Goal: Information Seeking & Learning: Understand process/instructions

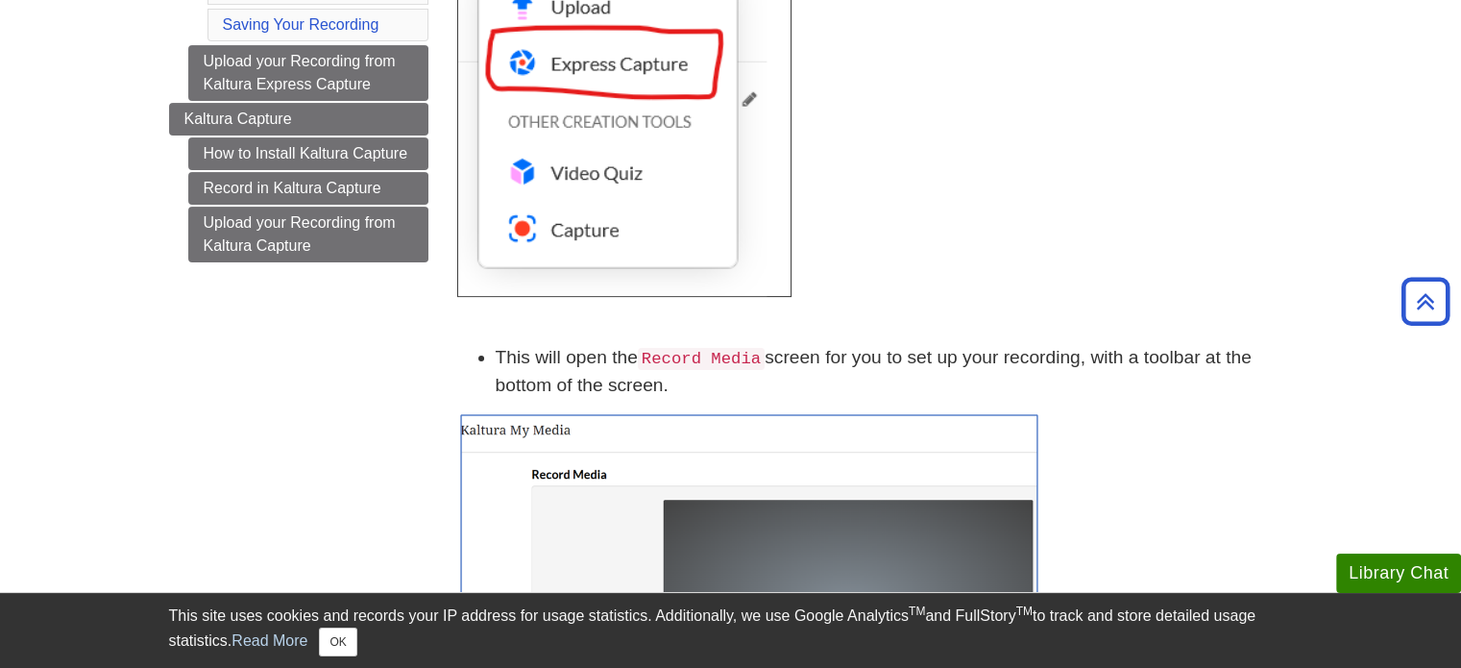
scroll to position [497, 0]
drag, startPoint x: 790, startPoint y: 362, endPoint x: 871, endPoint y: 381, distance: 83.9
click at [871, 381] on li "This will open the Record Media screen for you to set up your recording, with a…" at bounding box center [894, 371] width 797 height 56
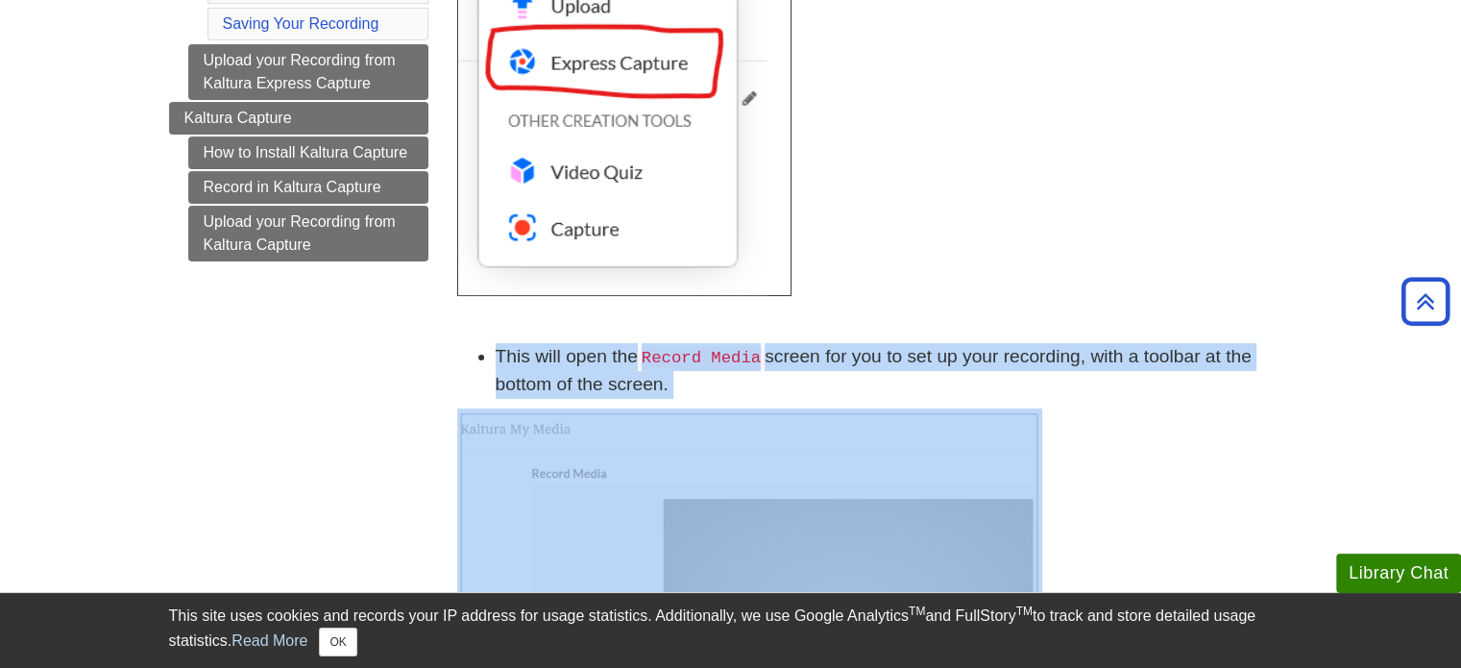
click at [871, 382] on li "This will open the Record Media screen for you to set up your recording, with a…" at bounding box center [894, 371] width 797 height 56
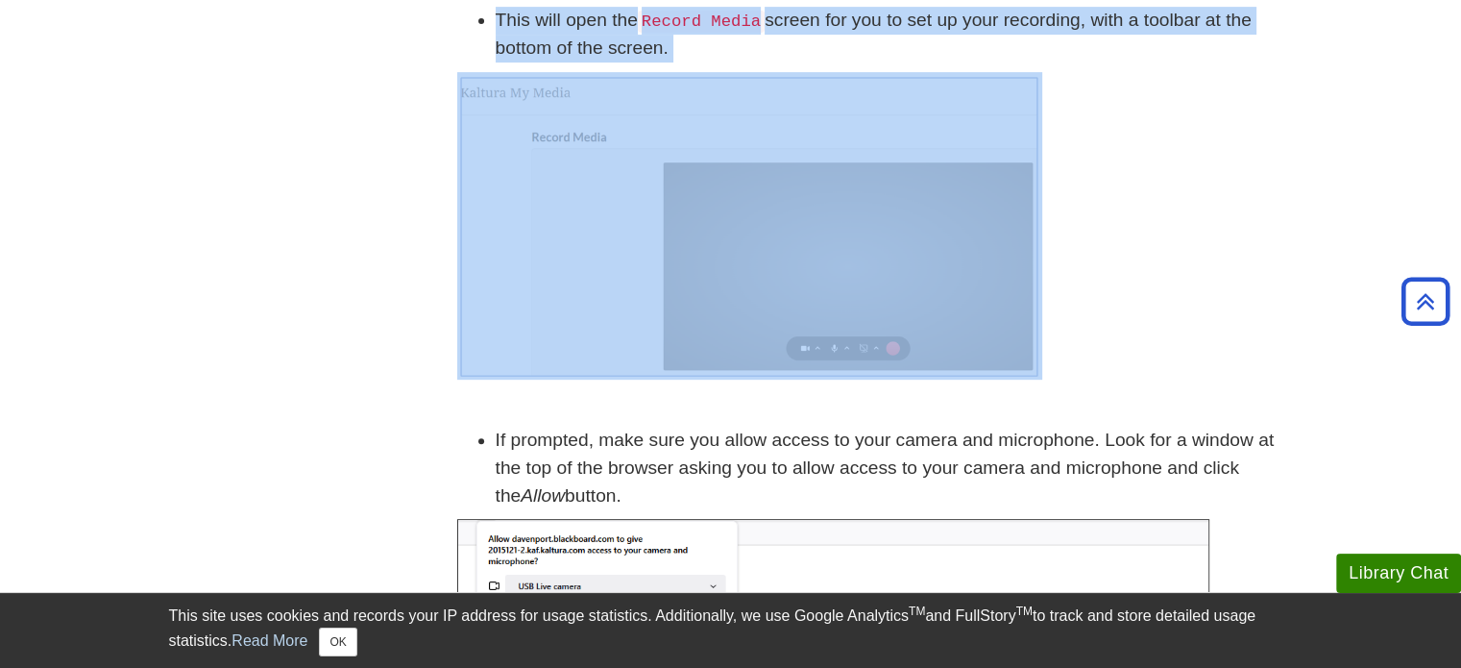
scroll to position [836, 0]
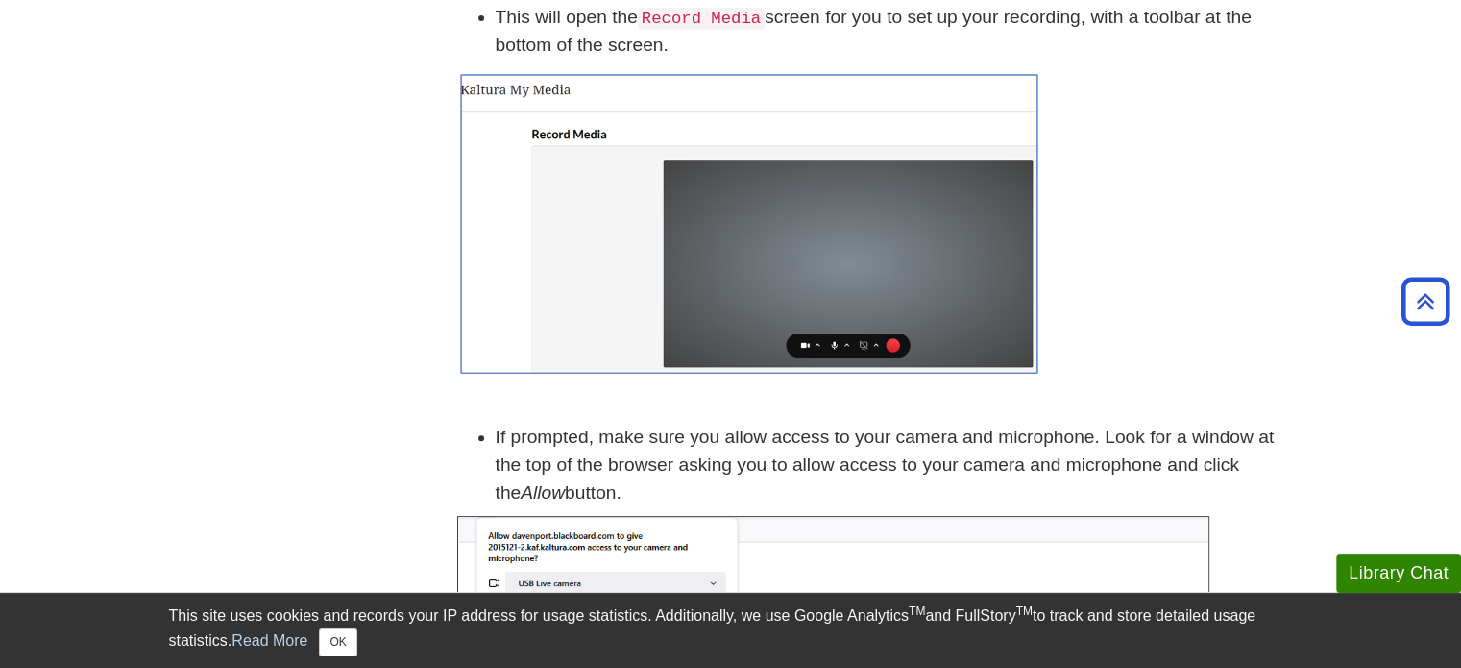
click at [884, 454] on li "If prompted, make sure you allow access to your camera and microphone. Look for…" at bounding box center [894, 465] width 797 height 83
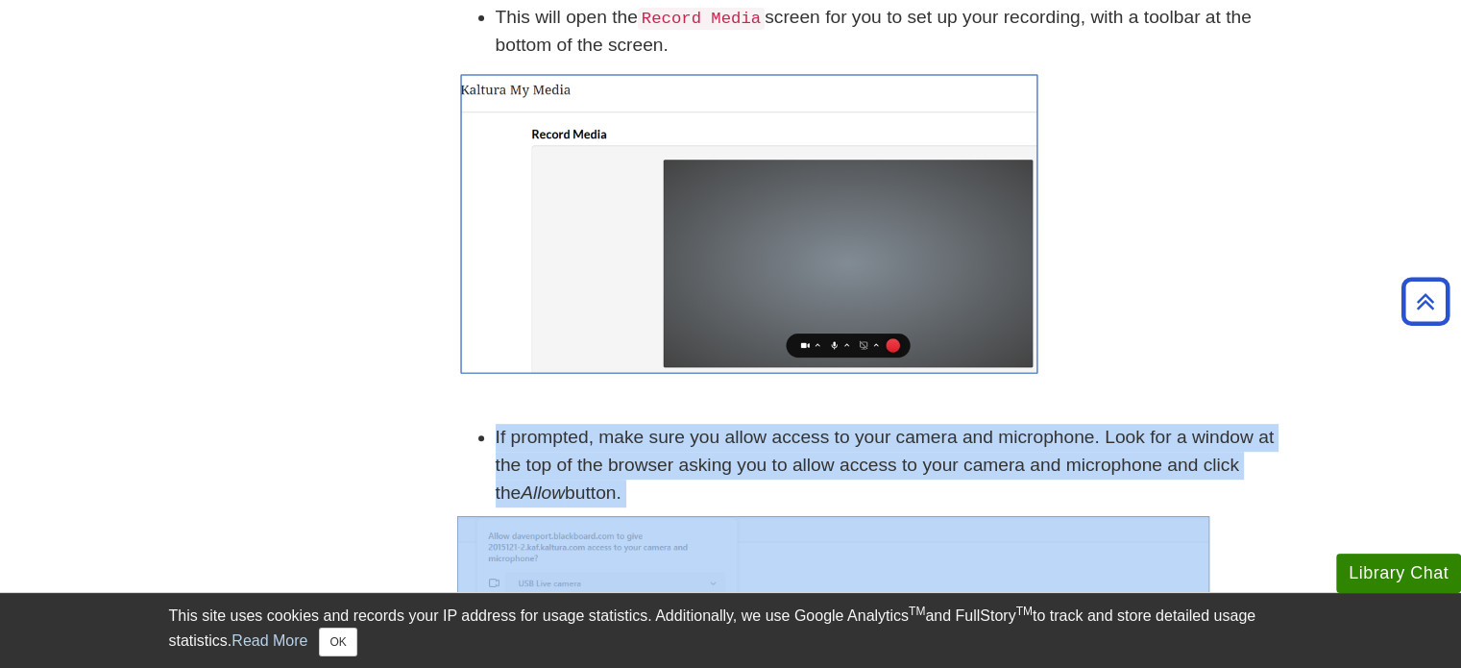
click at [881, 451] on li "If prompted, make sure you allow access to your camera and microphone. Look for…" at bounding box center [894, 465] width 797 height 83
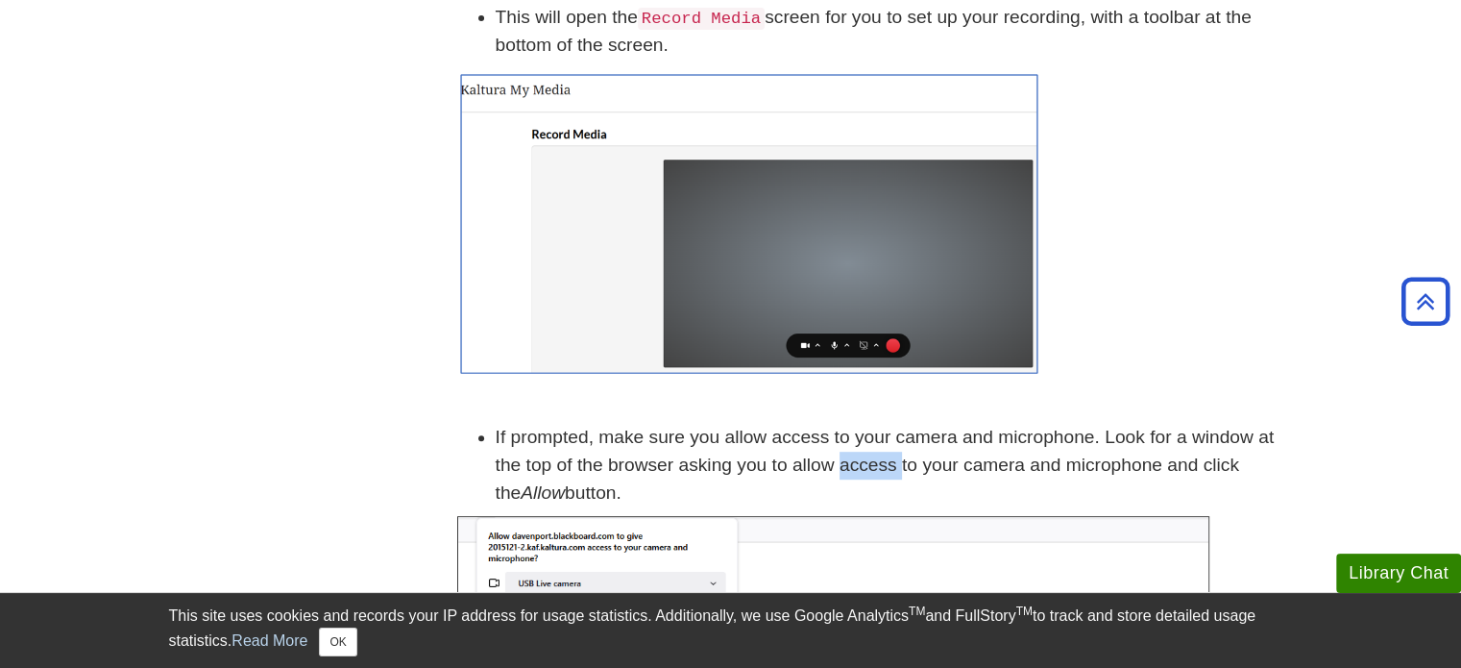
click at [881, 451] on li "If prompted, make sure you allow access to your camera and microphone. Look for…" at bounding box center [894, 465] width 797 height 83
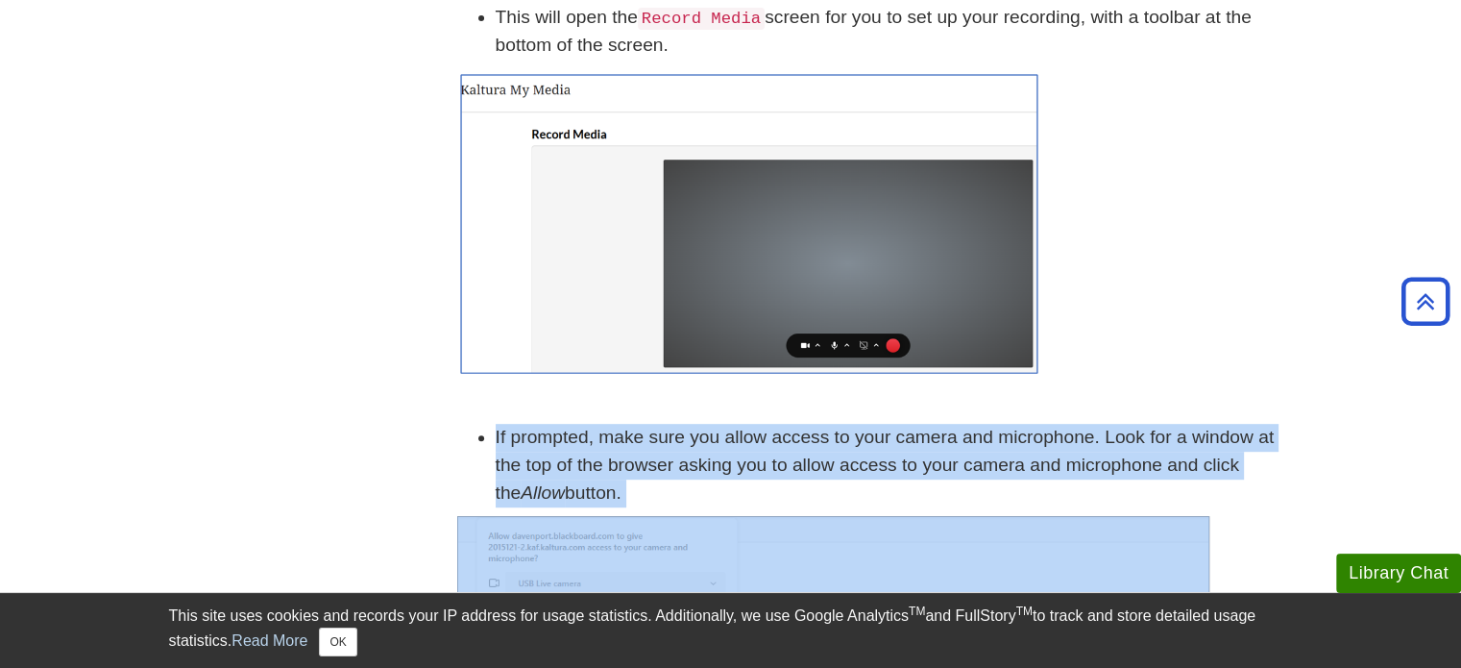
click at [881, 451] on li "If prompted, make sure you allow access to your camera and microphone. Look for…" at bounding box center [894, 465] width 797 height 83
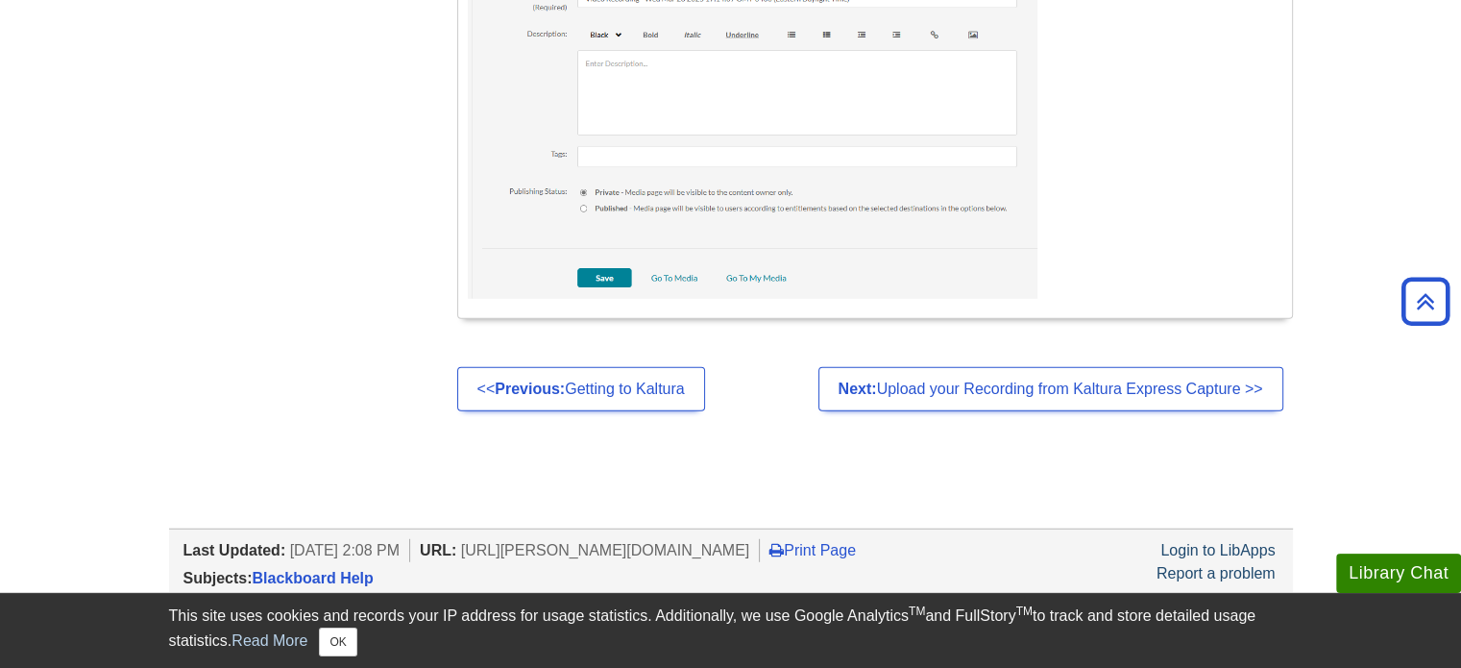
scroll to position [5021, 0]
